Goal: Task Accomplishment & Management: Complete application form

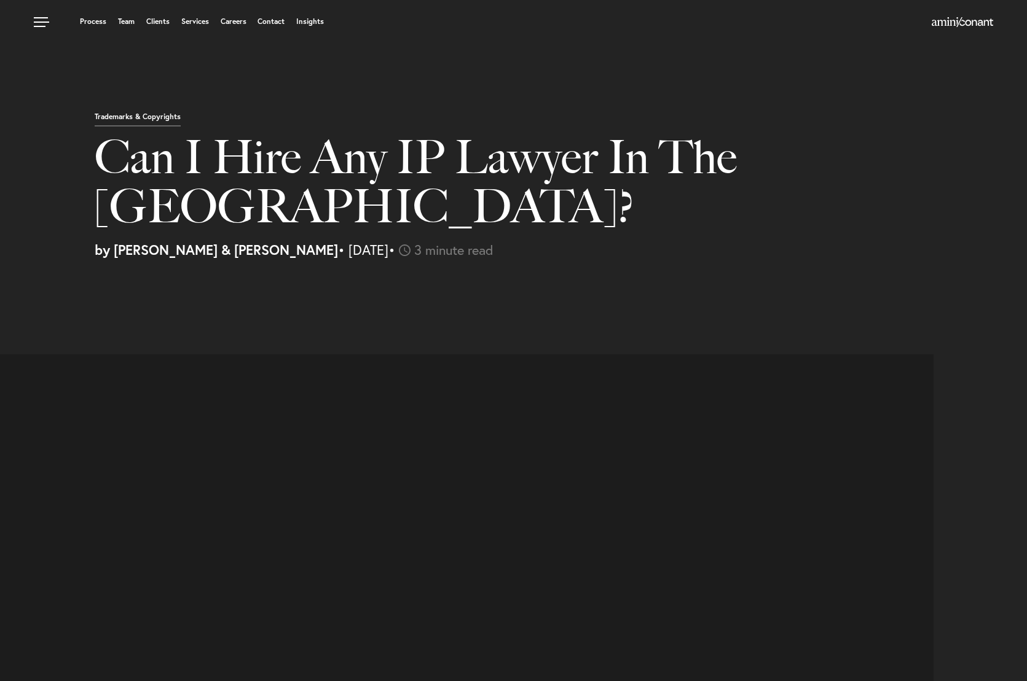
select select "US"
select select "Austin"
select select "Business and Civil Litigation"
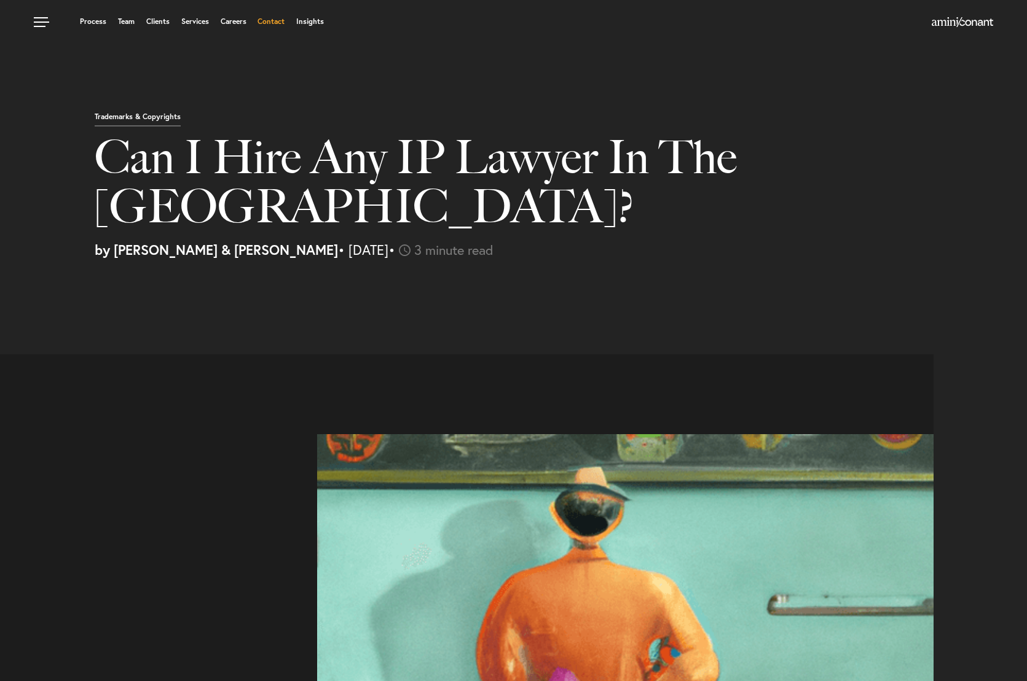
click at [271, 23] on link "Contact" at bounding box center [270, 21] width 27 height 7
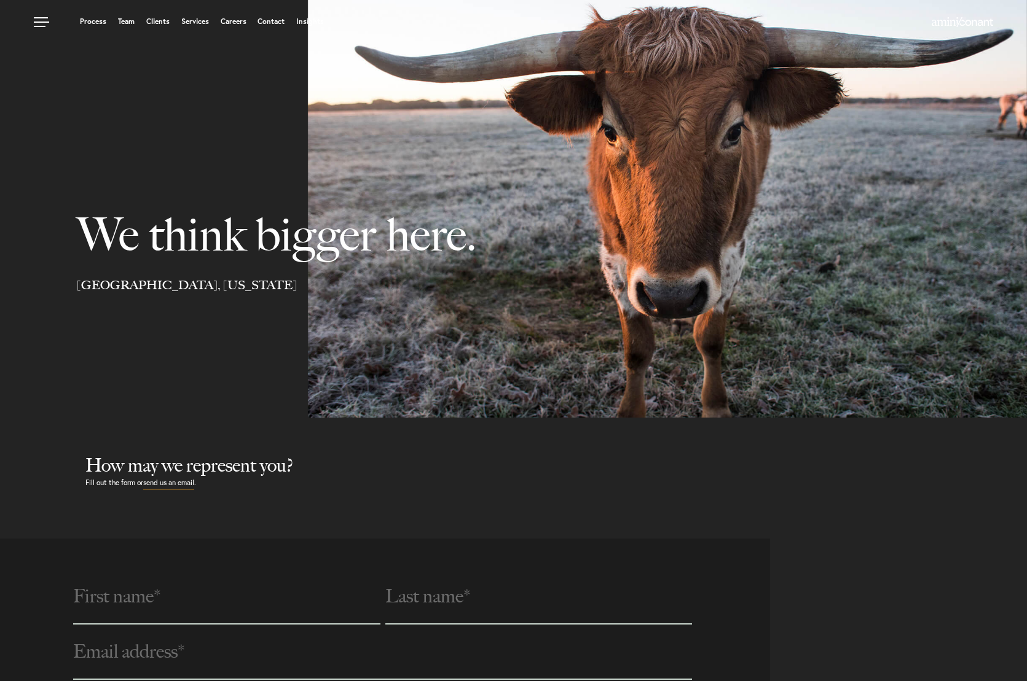
select select "Austin"
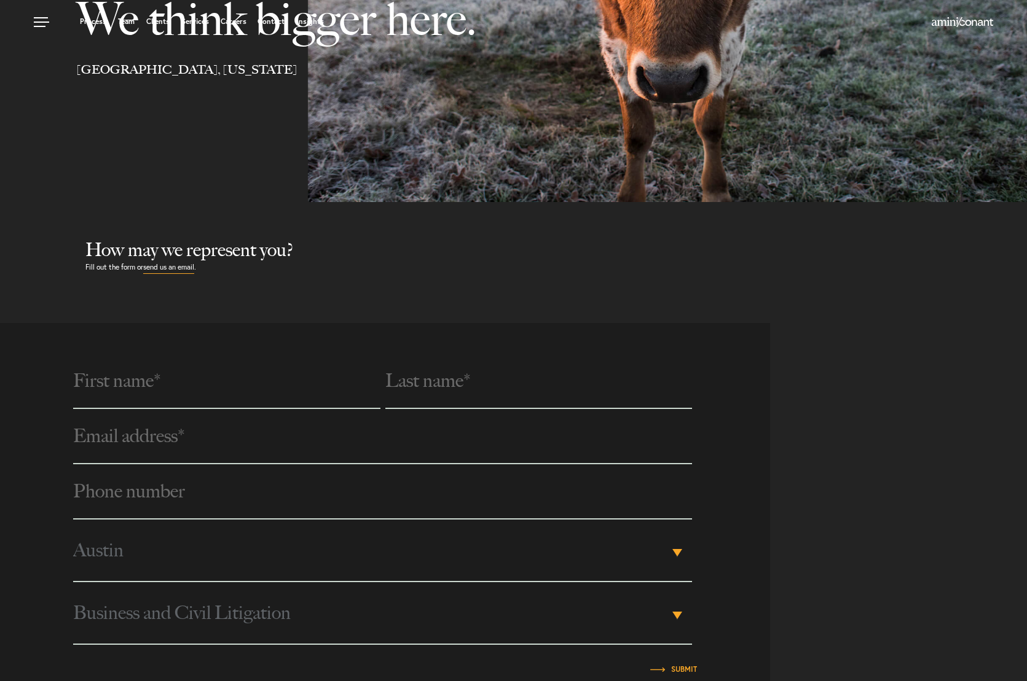
scroll to position [307, 0]
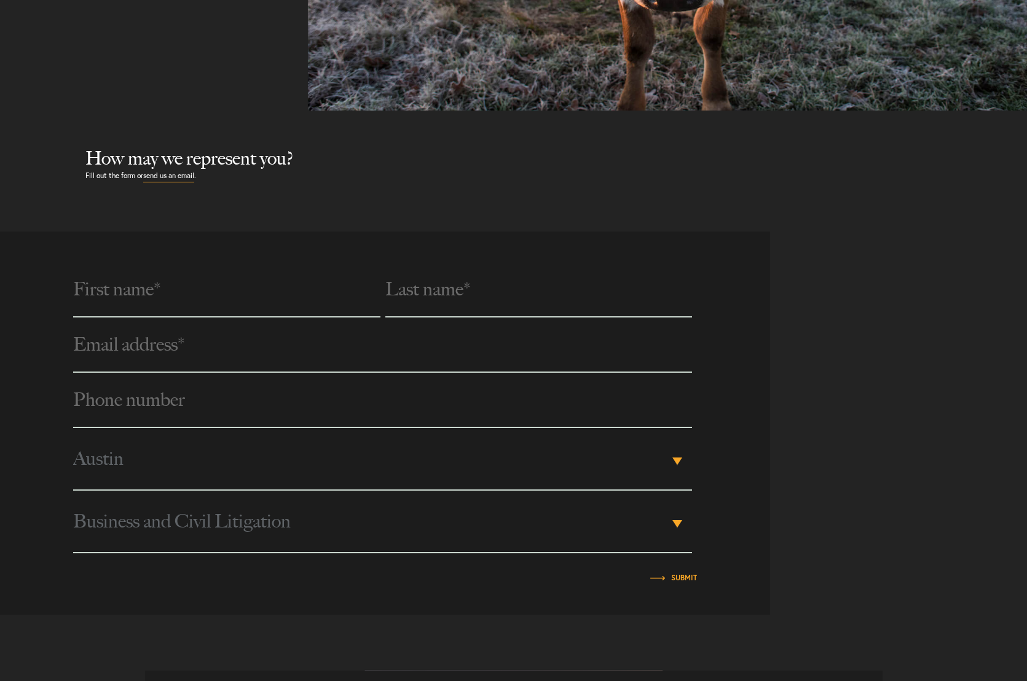
click at [255, 526] on span "Business and Civil Litigation" at bounding box center [370, 521] width 595 height 61
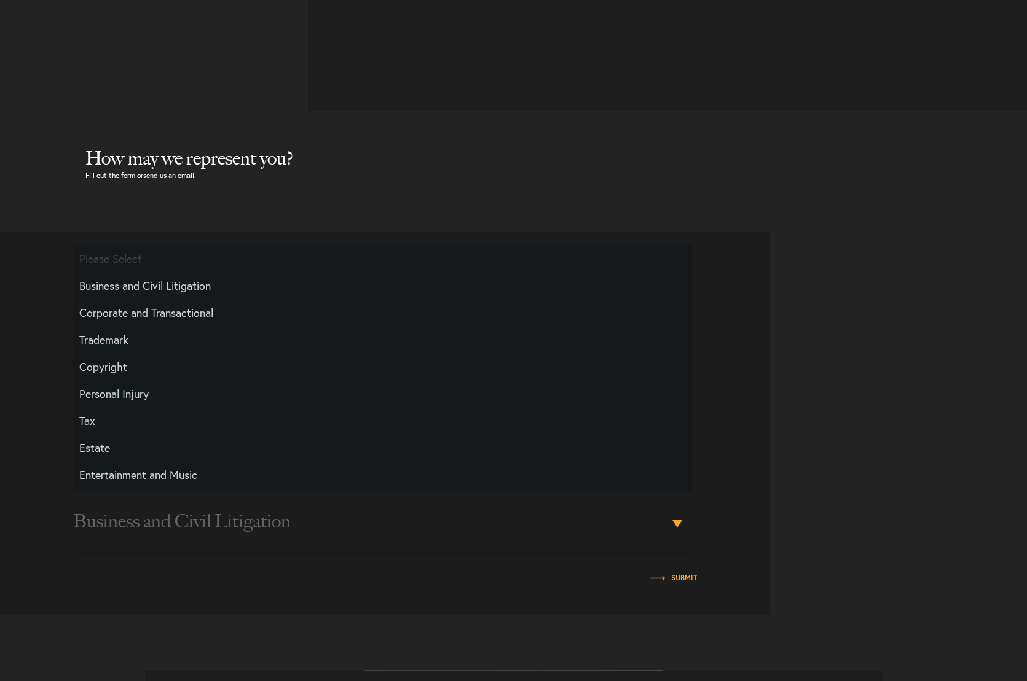
click at [273, 528] on span "Business and Civil Litigation" at bounding box center [370, 521] width 595 height 61
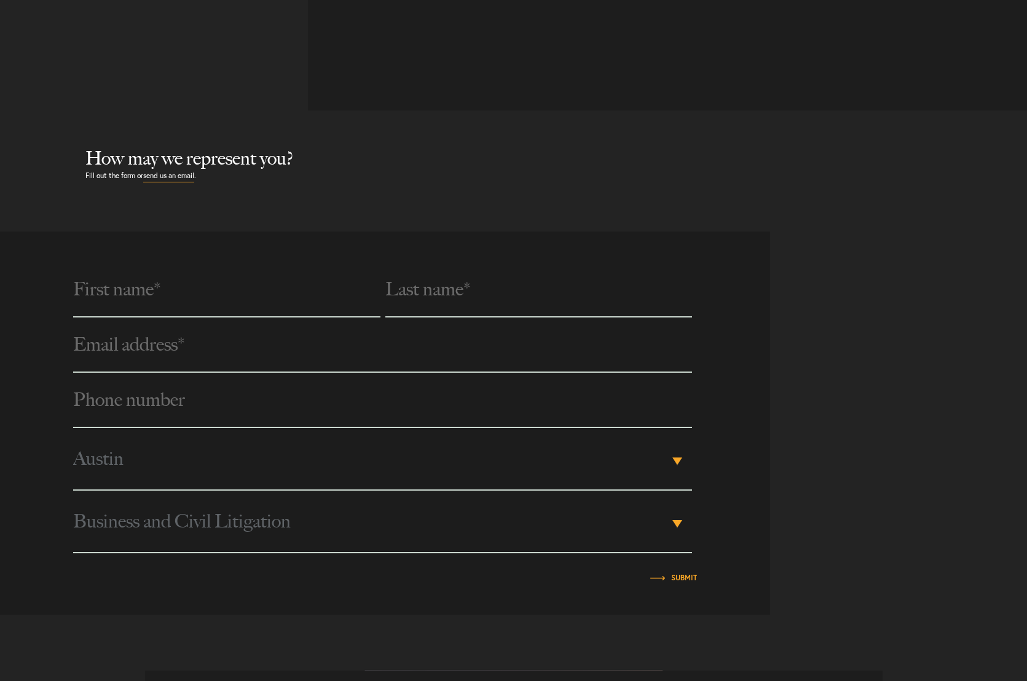
click at [273, 528] on span "Business and Civil Litigation" at bounding box center [370, 521] width 595 height 61
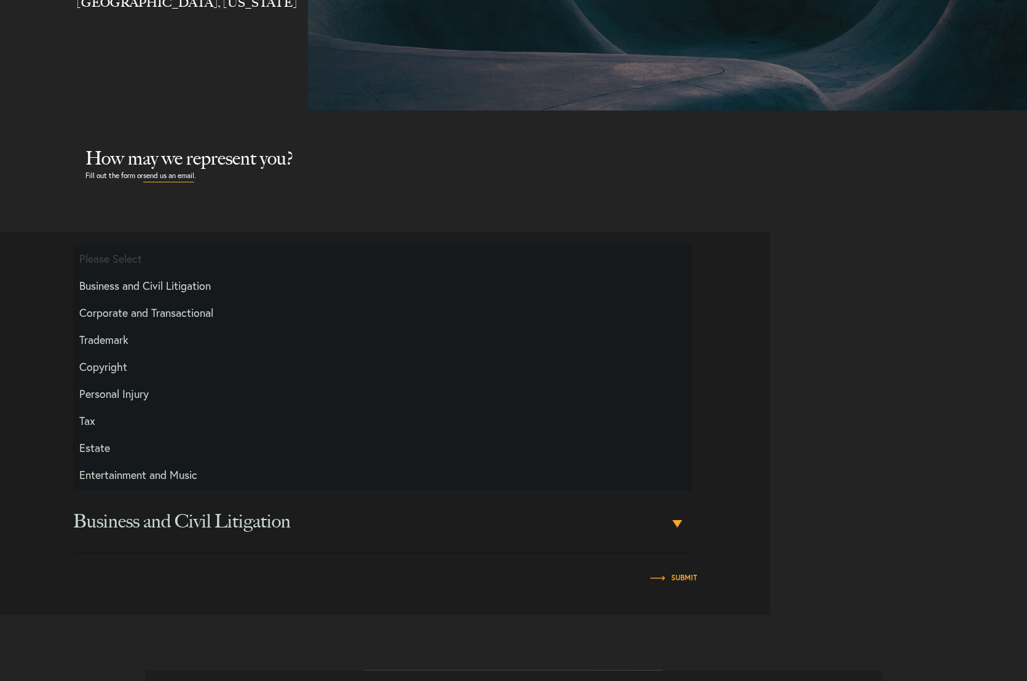
click at [149, 372] on li "Copyright" at bounding box center [382, 366] width 618 height 27
select select "Copyright"
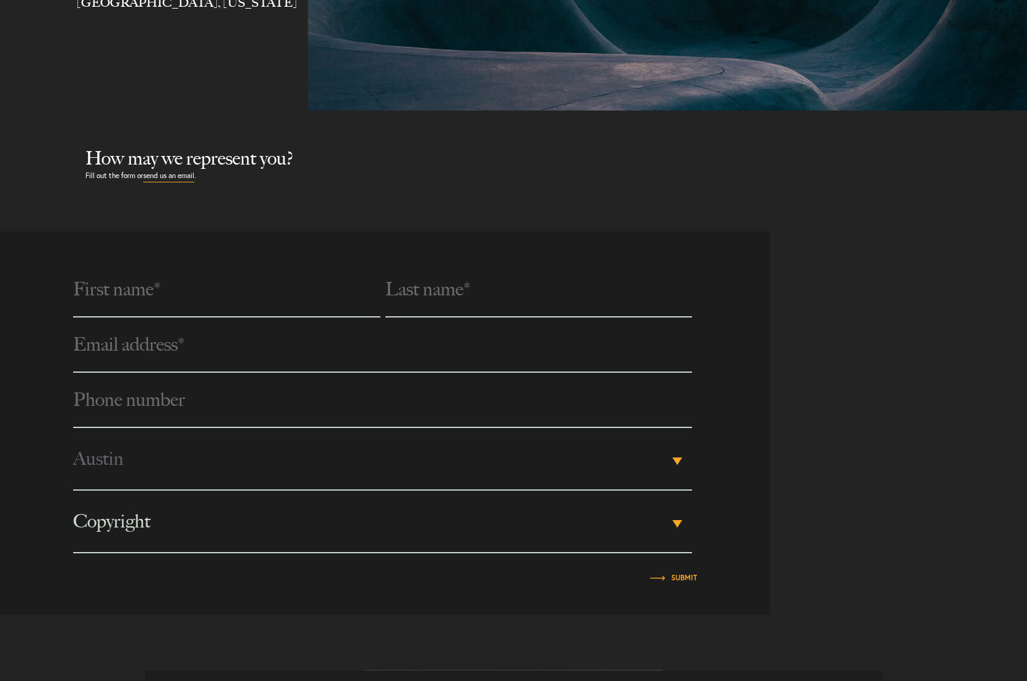
click at [188, 308] on input "text" at bounding box center [226, 289] width 307 height 55
type input "Adum"
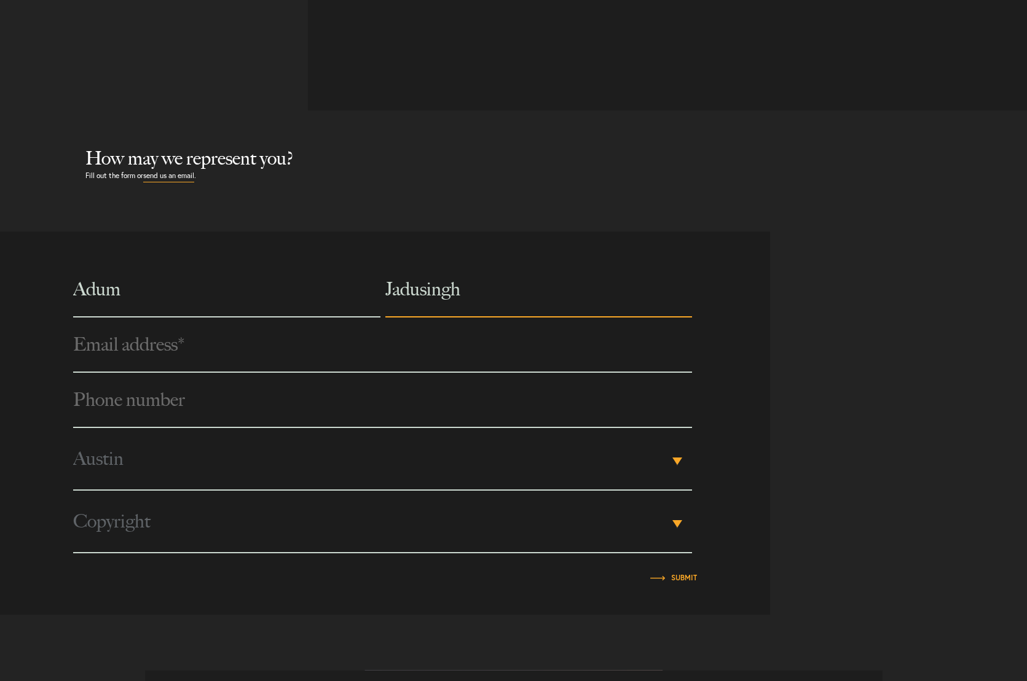
type input "Jadusingh"
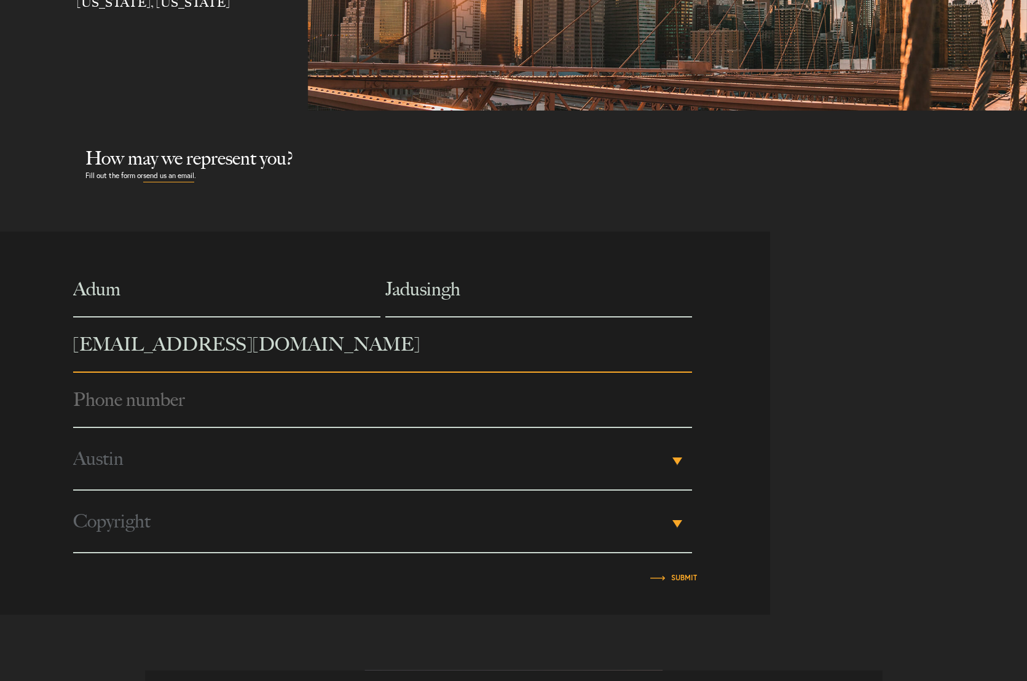
type input "[EMAIL_ADDRESS][DOMAIN_NAME]"
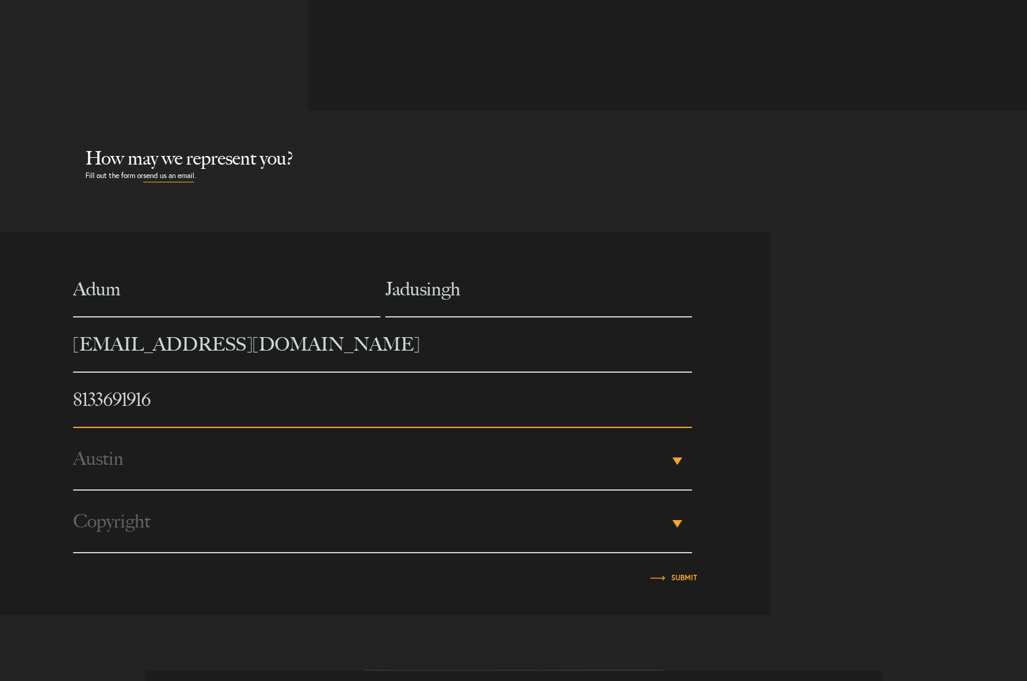
type input "8133691916"
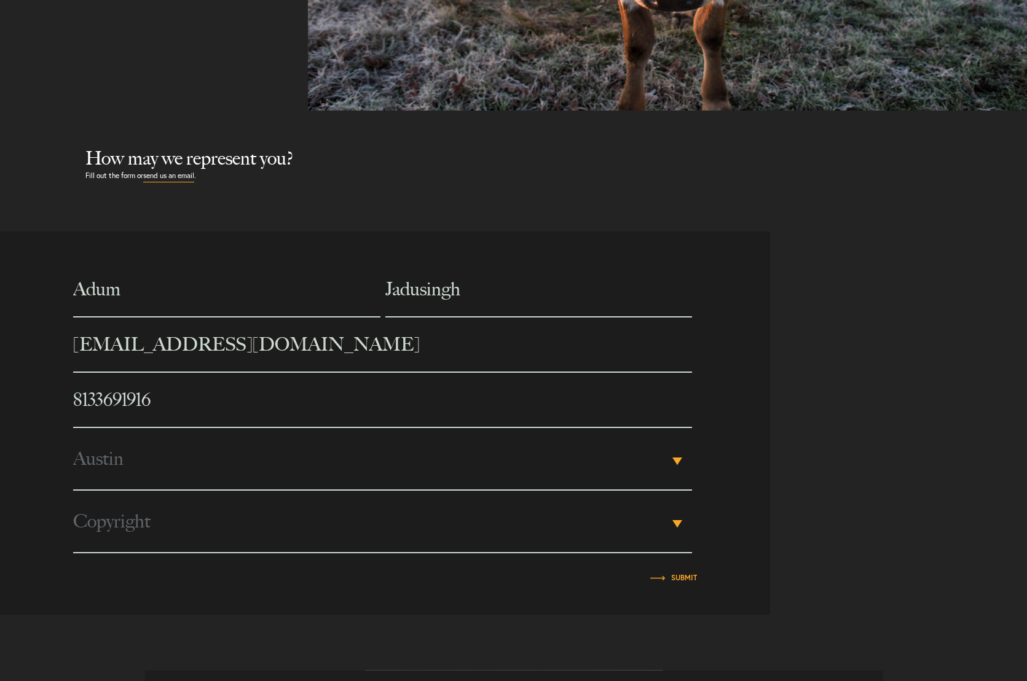
click at [217, 461] on span "Austin" at bounding box center [370, 458] width 595 height 61
type input "ta"
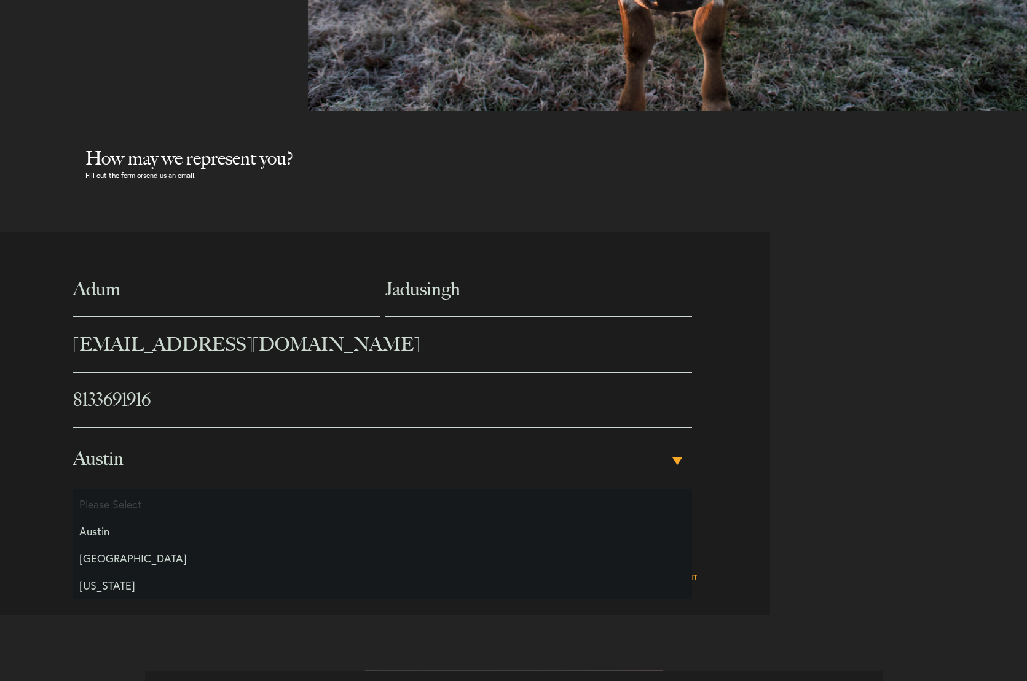
scroll to position [0, 0]
type input "a"
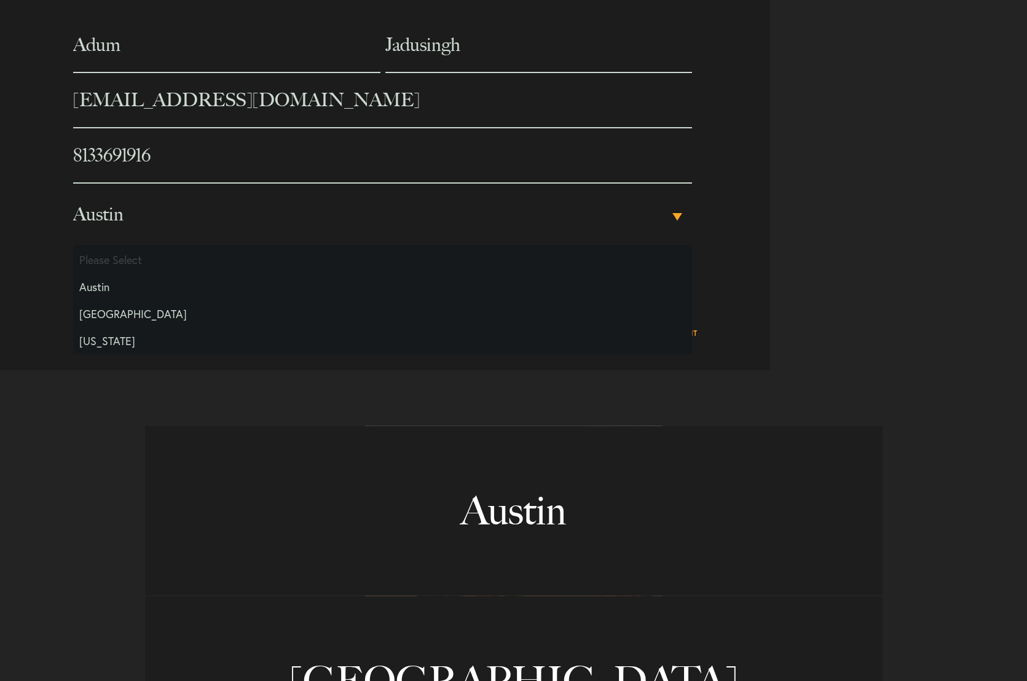
scroll to position [553, 0]
type input "aaaaaaaaaaaaaaaaaaaaaaaa"
click at [121, 278] on li "Austin" at bounding box center [382, 285] width 618 height 27
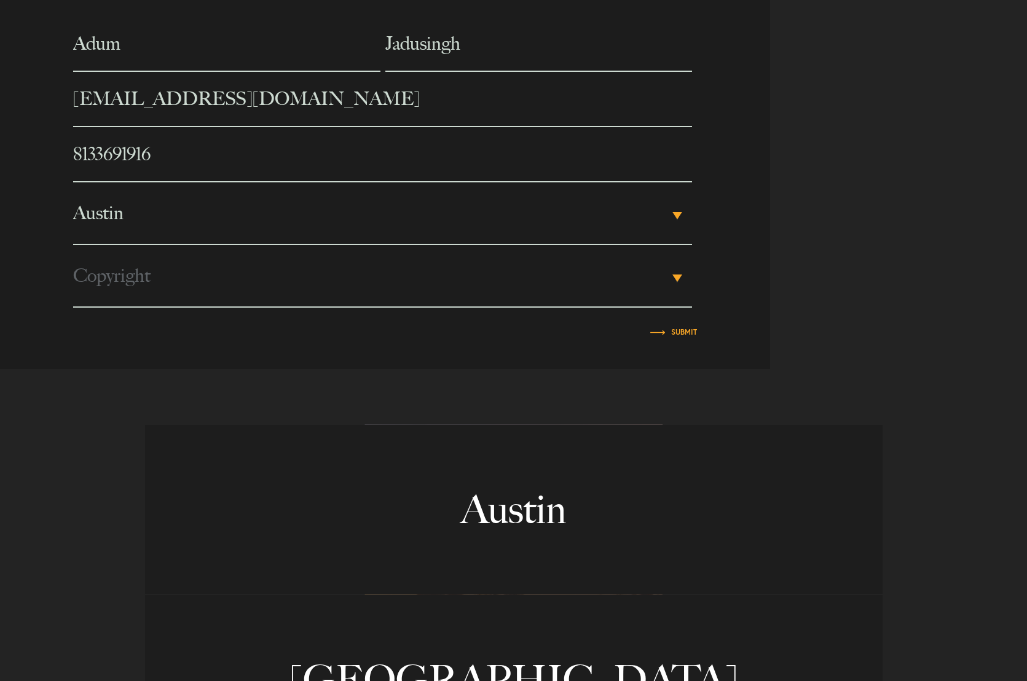
scroll to position [0, 0]
click at [692, 335] on input "Submit" at bounding box center [684, 332] width 26 height 7
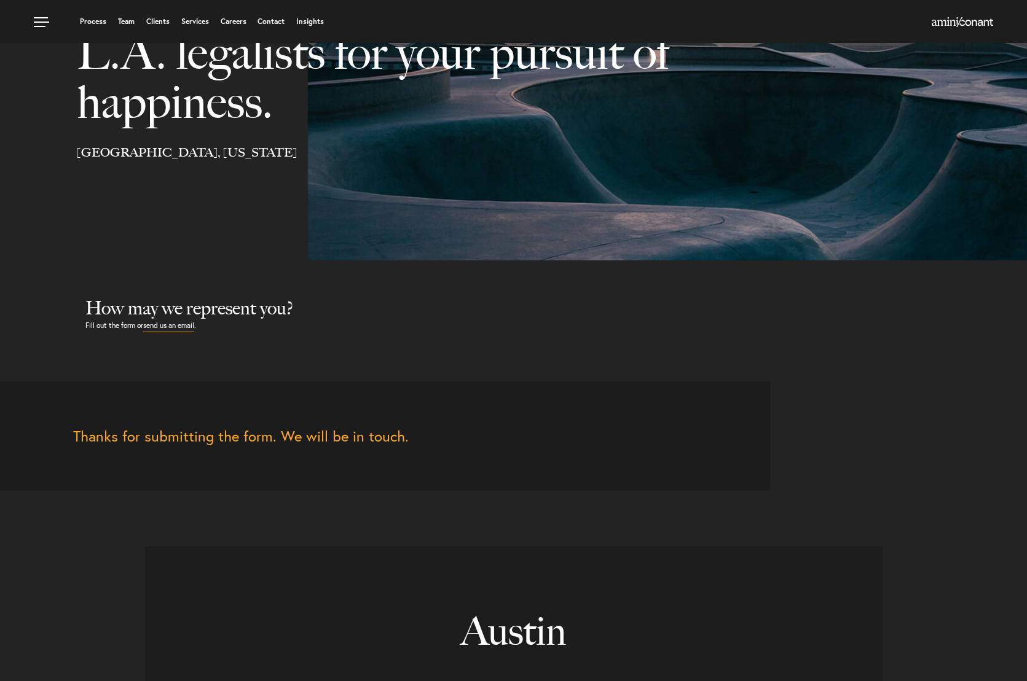
scroll to position [61, 0]
